Goal: Task Accomplishment & Management: Use online tool/utility

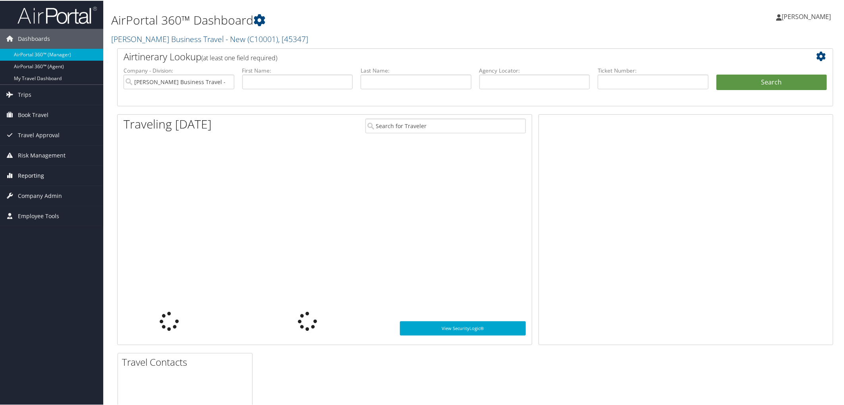
click at [28, 171] on span "Reporting" at bounding box center [31, 175] width 26 height 20
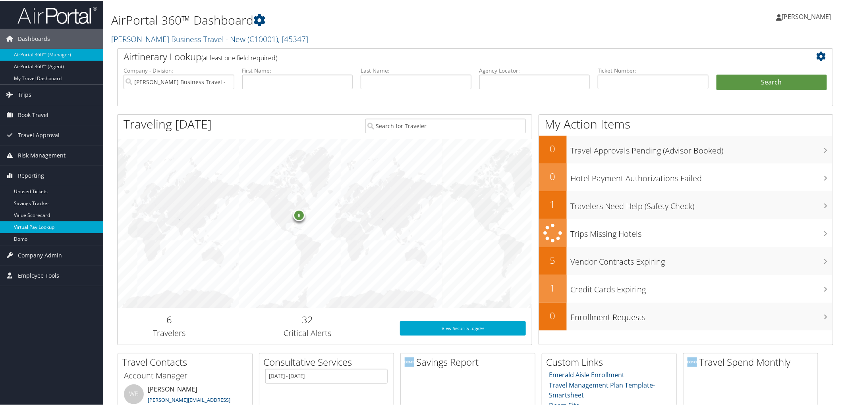
click at [59, 227] on link "Virtual Pay Lookup" at bounding box center [51, 227] width 103 height 12
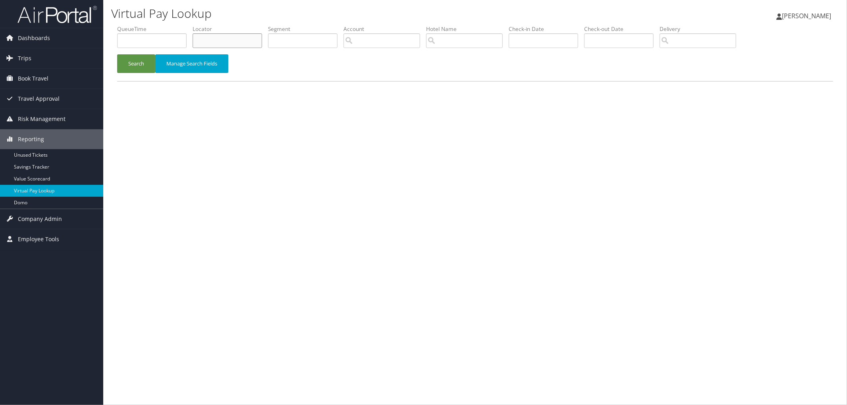
click at [227, 39] on input "text" at bounding box center [227, 40] width 69 height 15
paste input "D8ZT24"
type input "D8ZT24"
click at [144, 72] on button "Search" at bounding box center [136, 63] width 38 height 19
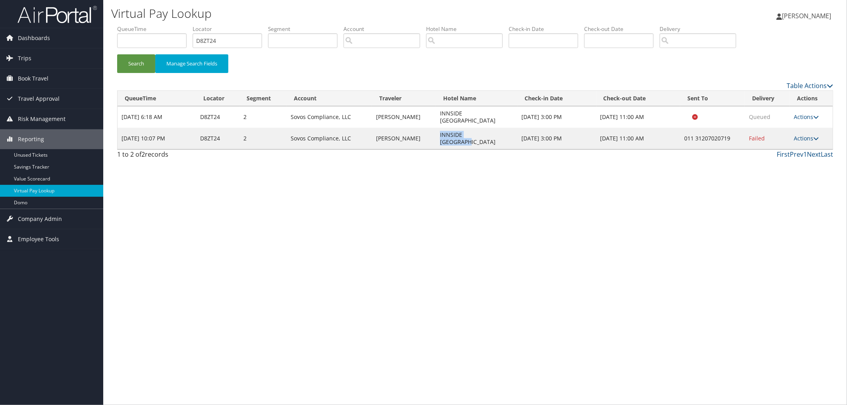
drag, startPoint x: 485, startPoint y: 130, endPoint x: 426, endPoint y: 126, distance: 59.7
click at [426, 128] on tr "Sep 3, 2025 10:07 PM D8ZT24 2 Sovos Compliance, LLC RAMNEEK JUTLA INNSIDE AMSTE…" at bounding box center [474, 138] width 715 height 21
copy tr "INNSIDE AMSTERDAM"
click at [805, 135] on link "Actions" at bounding box center [806, 139] width 25 height 8
click at [800, 139] on link "Resend" at bounding box center [783, 139] width 68 height 13
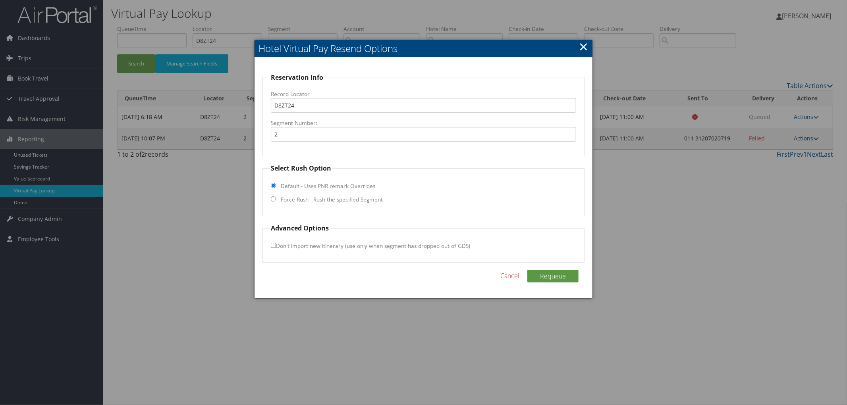
click at [344, 198] on label "Force Rush - Rush the specified Segment" at bounding box center [332, 200] width 102 height 8
click at [276, 198] on input "Force Rush - Rush the specified Segment" at bounding box center [273, 198] width 5 height 5
radio input "true"
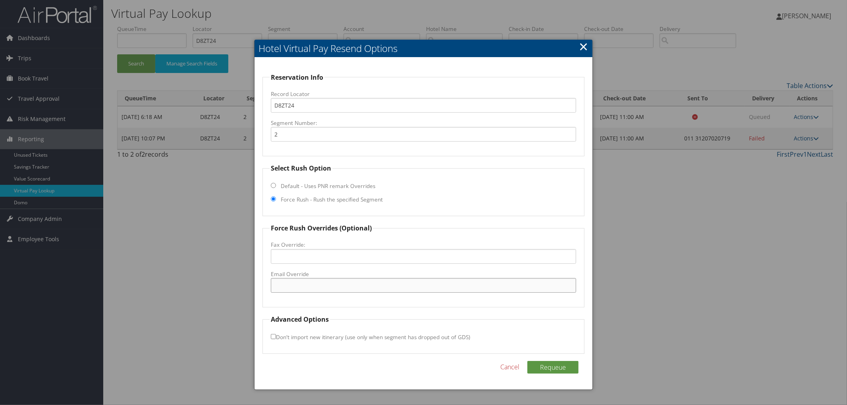
paste input "innside.amsterdam@melia.com"
type input "innside.amsterdam@melia.com"
click at [545, 370] on button "Requeue" at bounding box center [552, 367] width 51 height 13
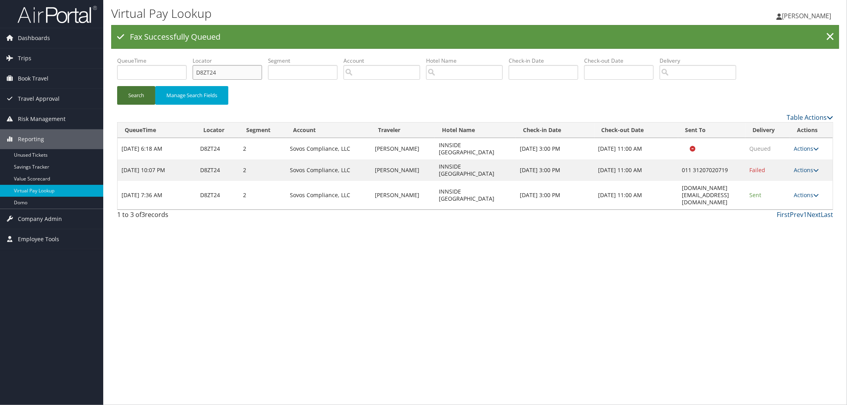
drag, startPoint x: 206, startPoint y: 80, endPoint x: 136, endPoint y: 88, distance: 70.3
click at [192, 57] on ul "QueueTime Locator D8ZT24 Segment Account Traveler Hotel Name Check-in Date Chec…" at bounding box center [475, 57] width 716 height 0
paste input "D83BX7"
type input "D83BX7"
click at [117, 86] on button "Search" at bounding box center [136, 95] width 38 height 19
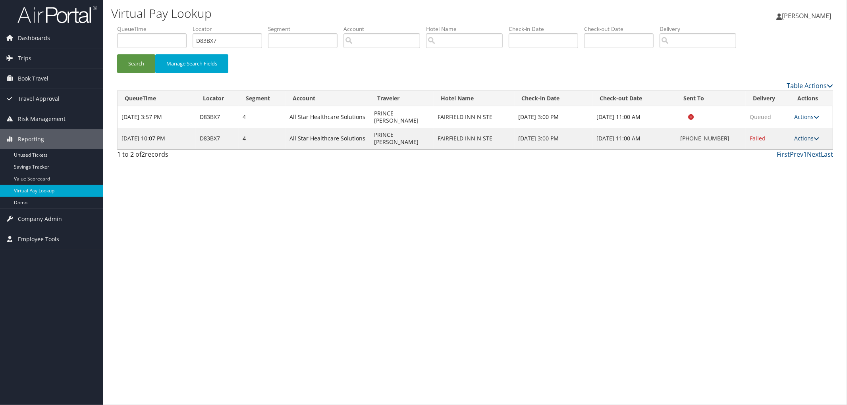
click at [813, 135] on link "Actions" at bounding box center [806, 139] width 25 height 8
click at [799, 180] on link "View Itinerary" at bounding box center [783, 179] width 68 height 13
click at [806, 135] on link "Actions" at bounding box center [806, 139] width 25 height 8
click at [806, 138] on link "Resend" at bounding box center [783, 139] width 68 height 13
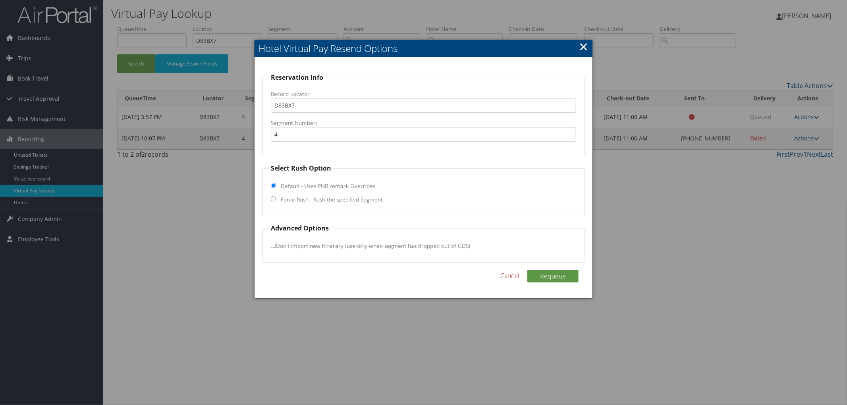
click at [316, 193] on fieldset "Select Rush Option Default - Uses PNR remark Overrides Force Rush - Rush the sp…" at bounding box center [423, 190] width 322 height 53
click at [312, 202] on label "Force Rush - Rush the specified Segment" at bounding box center [332, 200] width 102 height 8
click at [276, 202] on input "Force Rush - Rush the specified Segment" at bounding box center [273, 198] width 5 height 5
radio input "true"
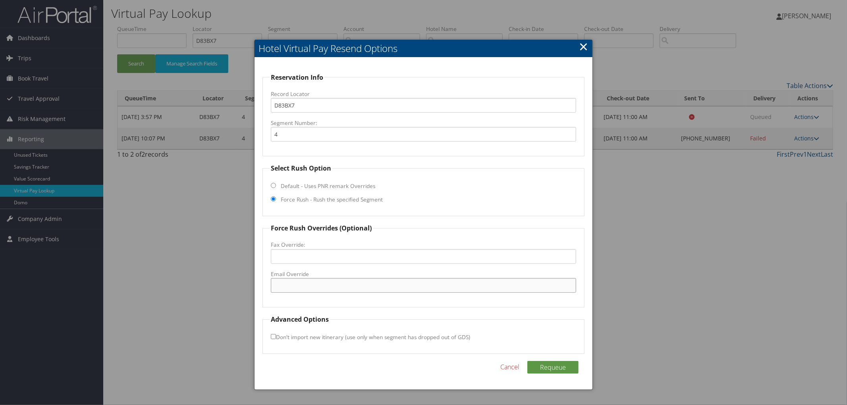
paste input "hiexpressfwbfd@gmail.com"
type input "hiexpressfwbfd@gmail.com"
click at [558, 367] on button "Requeue" at bounding box center [552, 367] width 51 height 13
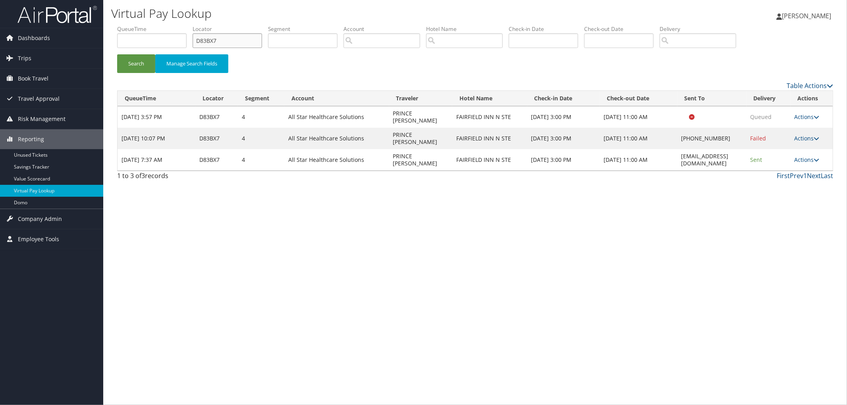
drag, startPoint x: 239, startPoint y: 37, endPoint x: 164, endPoint y: 48, distance: 75.4
click at [179, 25] on ul "QueueTime Locator D83BX7 Segment Account Traveler Hotel Name Check-in Date Chec…" at bounding box center [475, 25] width 716 height 0
paste input "D541V6"
type input "D541V6"
click at [117, 54] on button "Search" at bounding box center [136, 63] width 38 height 19
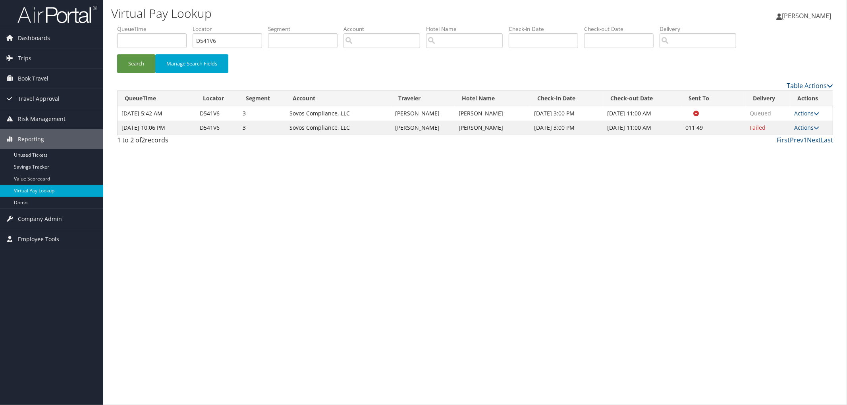
drag, startPoint x: 520, startPoint y: 129, endPoint x: 455, endPoint y: 133, distance: 65.7
click at [455, 133] on td "JW MARRIOTT FRANKFU" at bounding box center [492, 128] width 75 height 14
copy td "JW MARRIOTT FRANKFU"
click at [810, 129] on link "Actions" at bounding box center [806, 128] width 25 height 8
click at [807, 141] on link "Resend" at bounding box center [783, 139] width 68 height 13
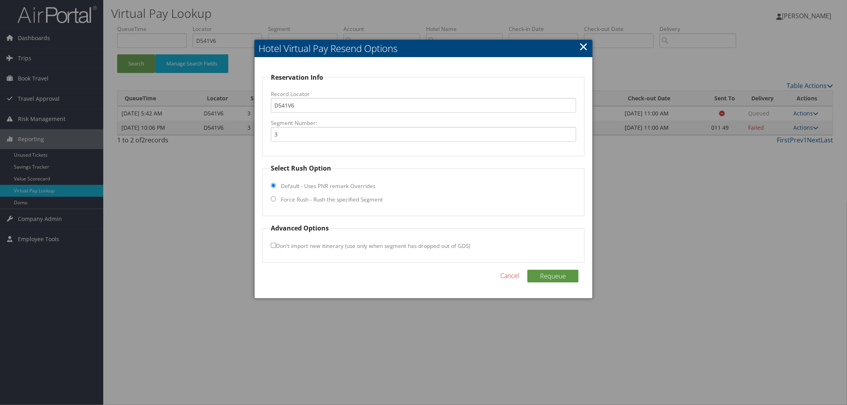
click at [367, 201] on label "Force Rush - Rush the specified Segment" at bounding box center [332, 200] width 102 height 8
click at [276, 201] on input "Force Rush - Rush the specified Segment" at bounding box center [273, 198] width 5 height 5
radio input "true"
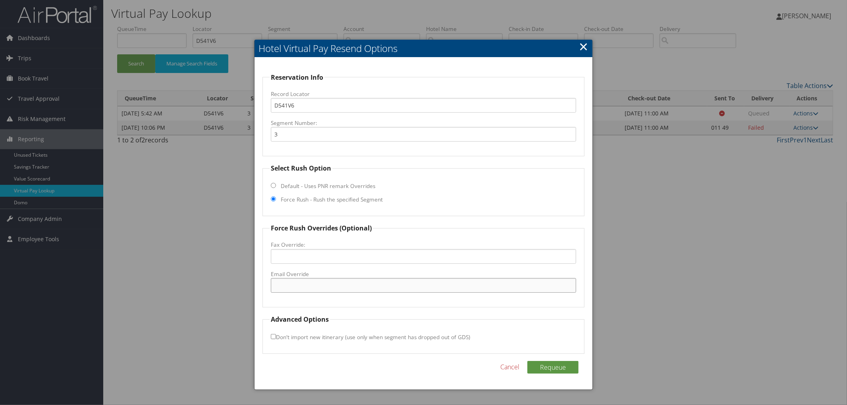
click at [308, 291] on input "Email Override" at bounding box center [423, 285] width 305 height 15
drag, startPoint x: 307, startPoint y: 291, endPoint x: 290, endPoint y: 254, distance: 40.3
click at [292, 261] on input "Fax Override:" at bounding box center [423, 256] width 305 height 15
paste input "49 69-2-9723-7317"
type input "49 69-2-9723-7317"
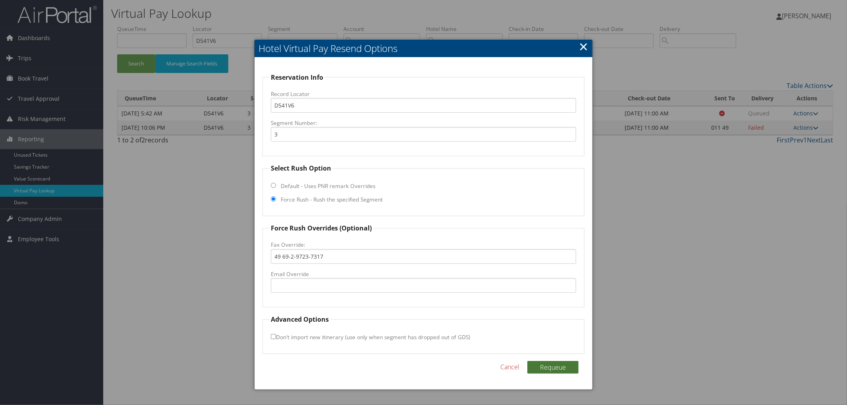
click at [554, 369] on button "Requeue" at bounding box center [552, 367] width 51 height 13
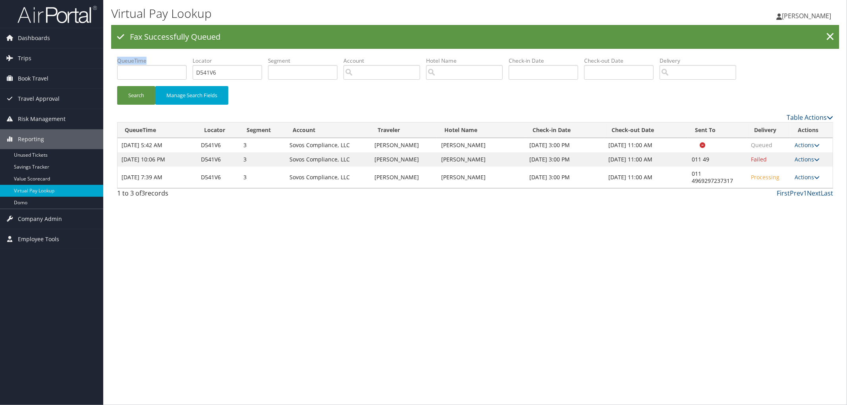
click at [176, 76] on li "QueueTime" at bounding box center [154, 71] width 75 height 29
drag, startPoint x: 243, startPoint y: 61, endPoint x: 235, endPoint y: 71, distance: 13.1
click at [237, 71] on li "Locator D541V6" at bounding box center [230, 71] width 75 height 29
click at [180, 57] on ul "QueueTime Locator D541V6 Segment Account Traveler Hotel Name Check-in Date Chec…" at bounding box center [475, 57] width 716 height 0
paste input "D1FMS8"
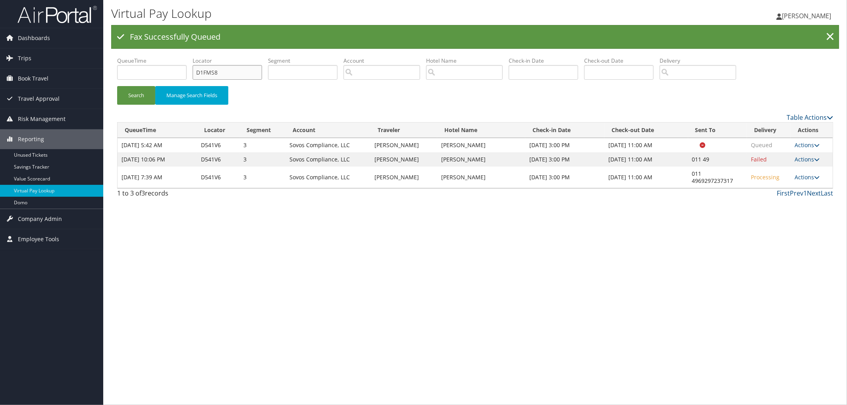
type input "D1FMS8"
click at [117, 86] on button "Search" at bounding box center [136, 95] width 38 height 19
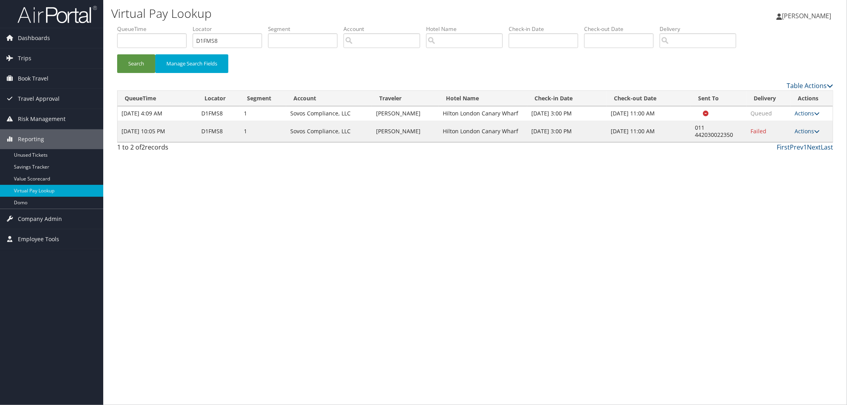
drag, startPoint x: 513, startPoint y: 130, endPoint x: 436, endPoint y: 128, distance: 77.4
click at [436, 128] on tr "Sep 3, 2025 10:05 PM D1FMS8 1 Sovos Compliance, LLC BENISON GEORGE Hilton Londo…" at bounding box center [474, 131] width 715 height 21
click at [809, 131] on link "Actions" at bounding box center [806, 131] width 25 height 8
click at [803, 147] on link "Resend" at bounding box center [784, 142] width 68 height 13
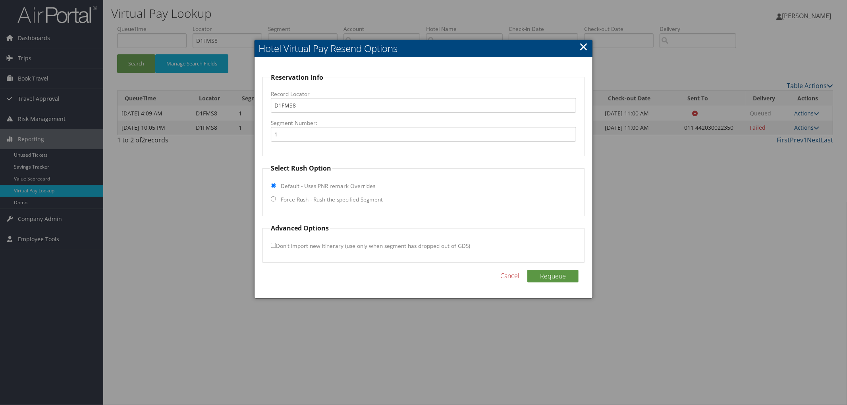
click at [341, 199] on label "Force Rush - Rush the specified Segment" at bounding box center [332, 200] width 102 height 8
click at [276, 199] on input "Force Rush - Rush the specified Segment" at bounding box center [273, 198] width 5 height 5
radio input "true"
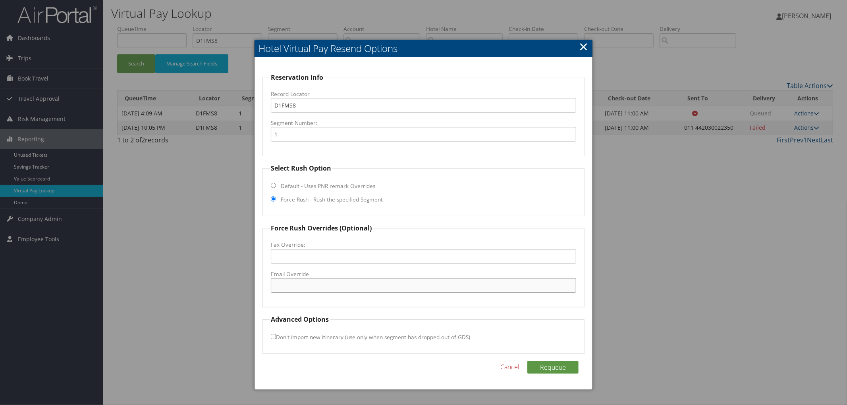
paste input "LONCW_Frontoffice@hilton.com"
type input "LONCW_Frontoffice@hilton.com"
click at [543, 370] on button "Requeue" at bounding box center [552, 367] width 51 height 13
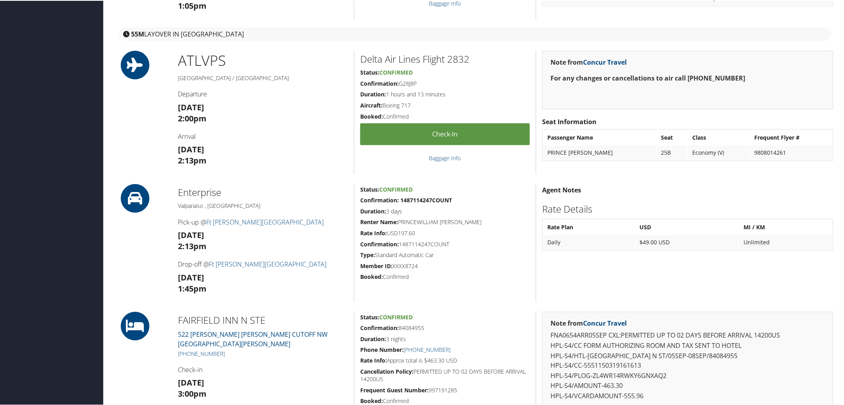
scroll to position [573, 0]
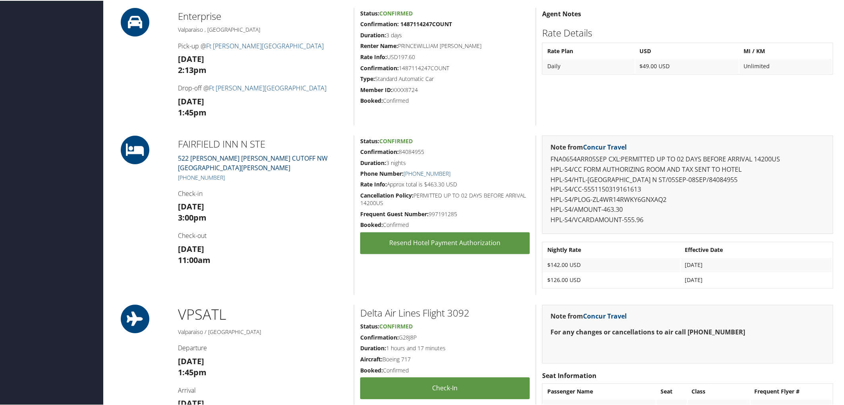
click at [211, 156] on link "522 MARY ESTHER CUTOFF NW Fort Walton Beach FL 32547" at bounding box center [253, 162] width 150 height 18
